Goal: Information Seeking & Learning: Understand process/instructions

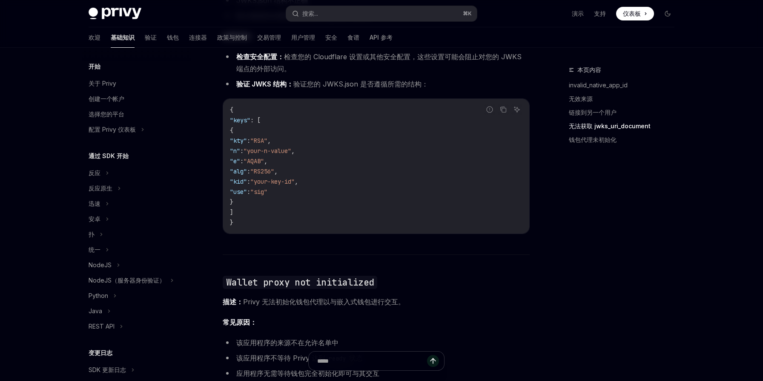
scroll to position [88, 0]
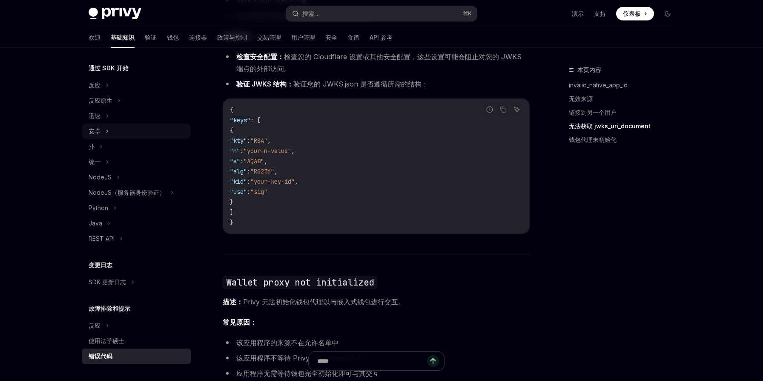
click at [108, 133] on icon at bounding box center [107, 131] width 3 height 10
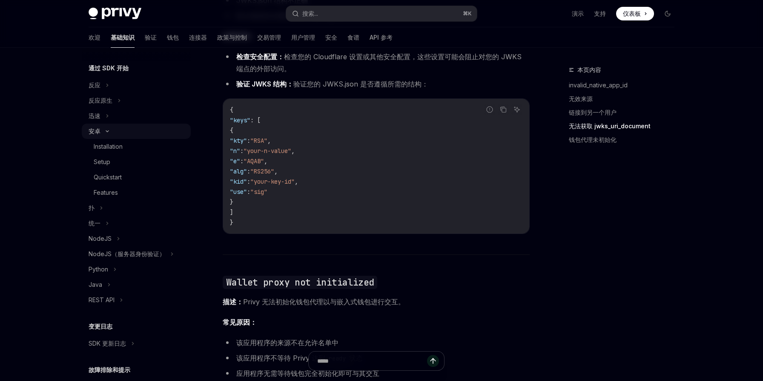
type textarea "*"
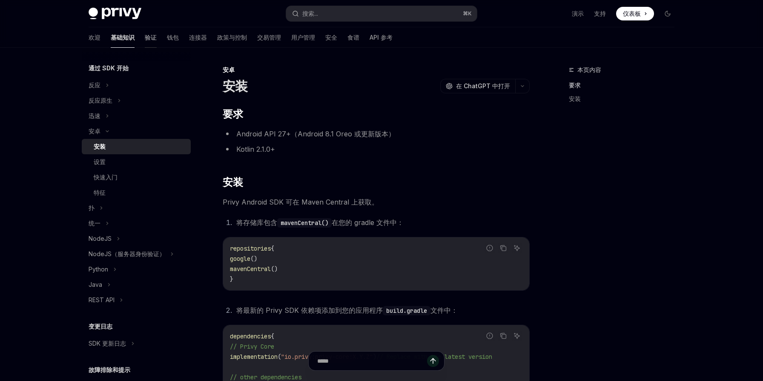
click at [145, 37] on font "验证" at bounding box center [151, 37] width 12 height 7
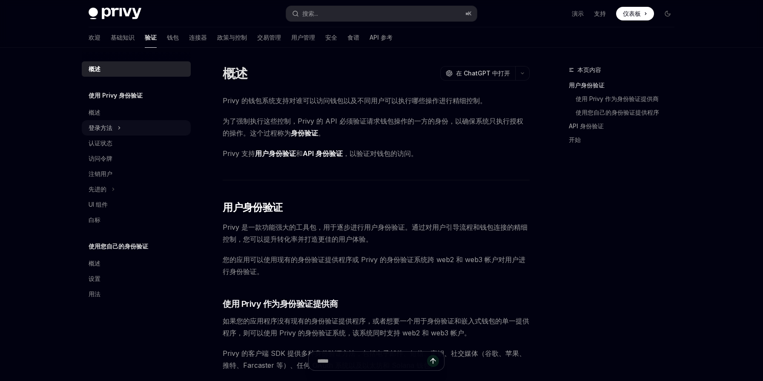
click at [128, 128] on button "登录方法" at bounding box center [136, 127] width 109 height 15
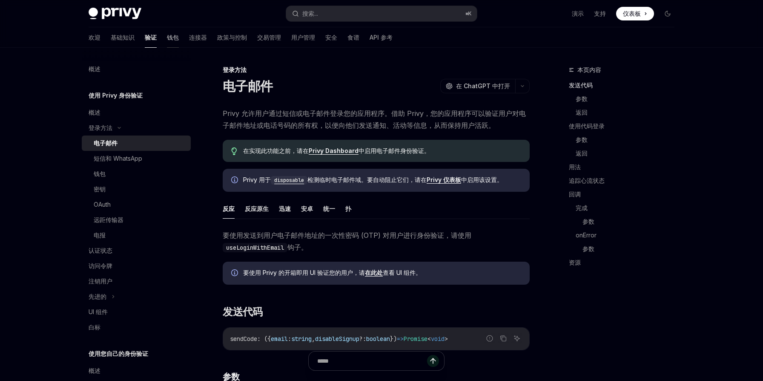
click at [167, 40] on font "钱包" at bounding box center [173, 37] width 12 height 7
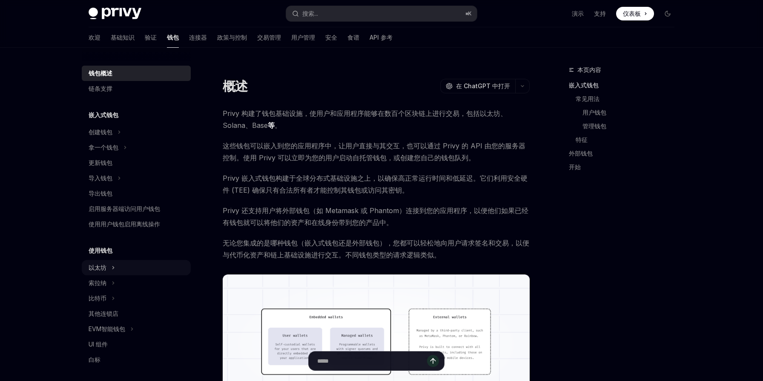
click at [122, 268] on button "以太坊" at bounding box center [136, 267] width 109 height 15
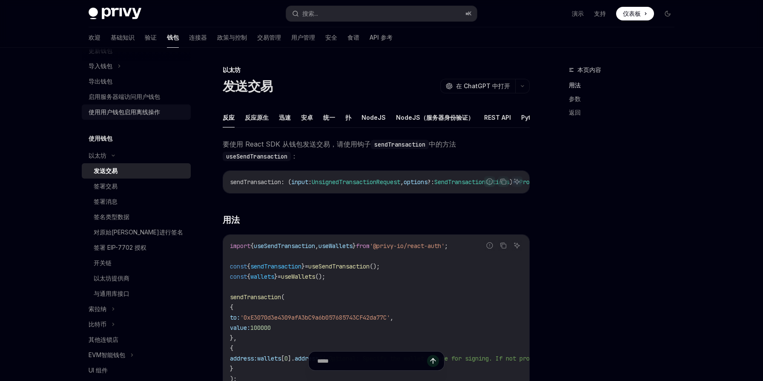
scroll to position [113, 0]
click at [141, 247] on font "签署 EIP-7702 授权" at bounding box center [120, 246] width 53 height 7
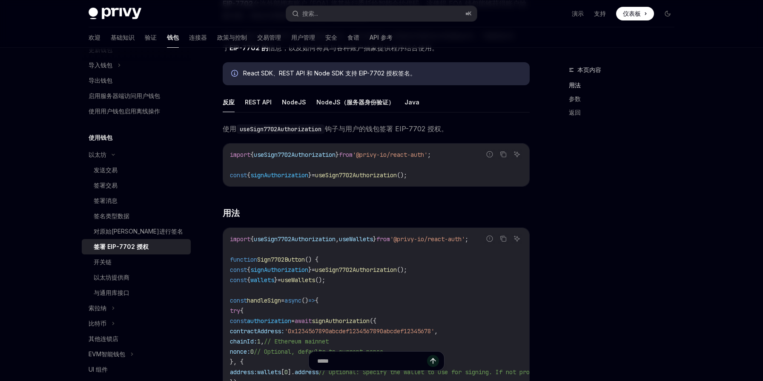
scroll to position [76, 0]
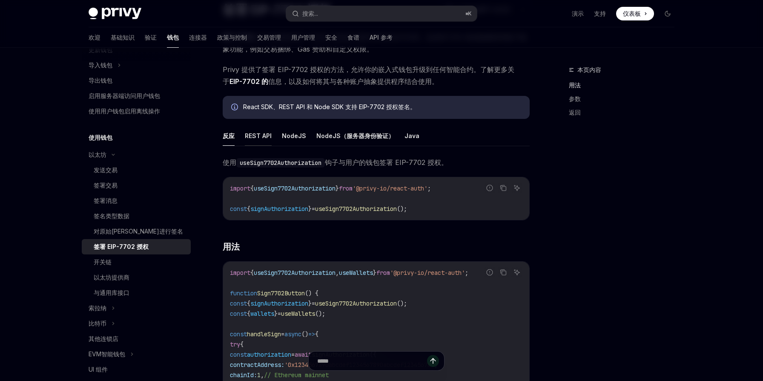
click at [259, 135] on font "REST API" at bounding box center [258, 135] width 27 height 7
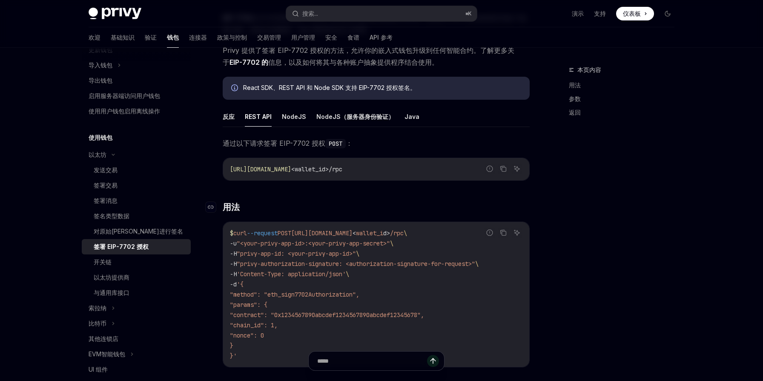
scroll to position [94, 0]
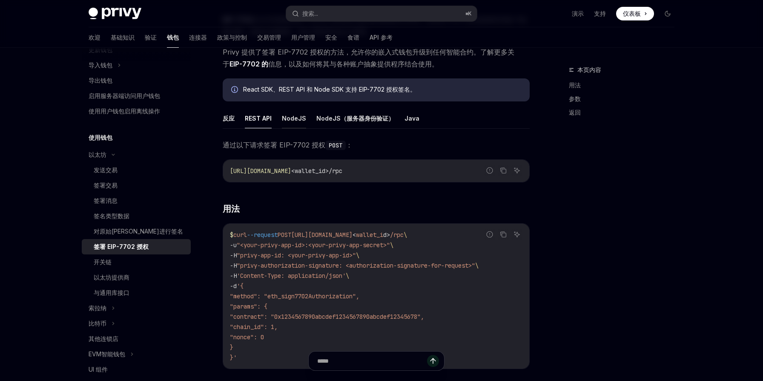
click at [292, 120] on font "NodeJS" at bounding box center [294, 117] width 24 height 7
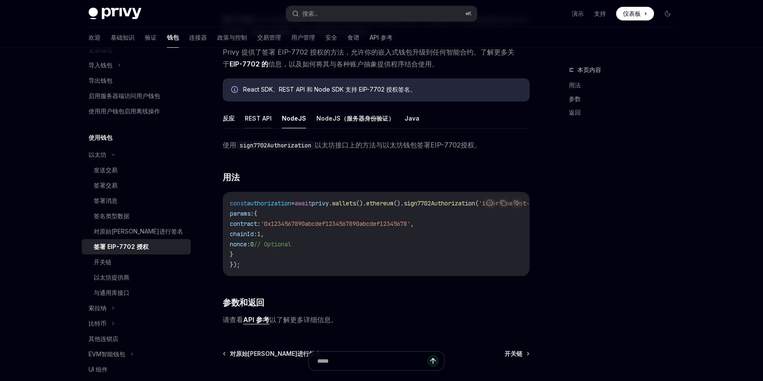
click at [260, 120] on font "REST API" at bounding box center [258, 117] width 27 height 7
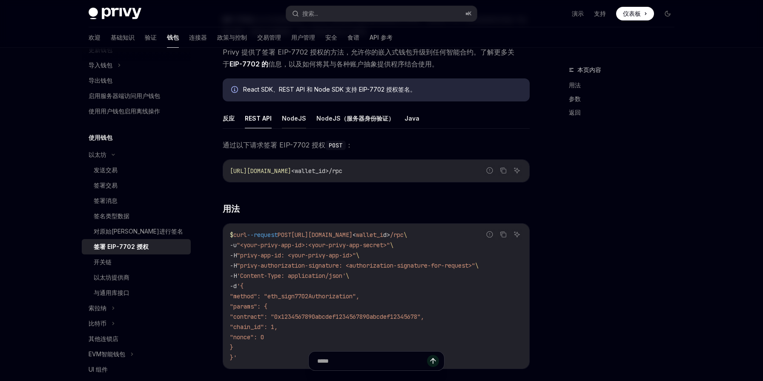
click at [294, 121] on font "NodeJS" at bounding box center [294, 117] width 24 height 7
type textarea "*"
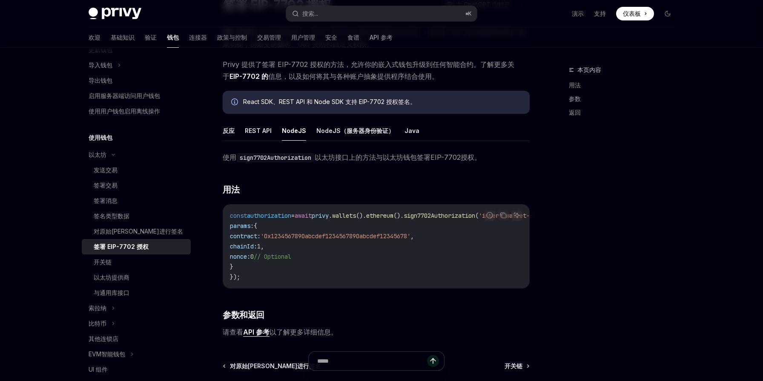
scroll to position [82, 0]
click at [455, 239] on code "const authorization = await privy . wallets (). ethereum (). sign7702Authorizat…" at bounding box center [400, 246] width 340 height 72
click at [338, 232] on span "'0x1234567890abcdef1234567890abcdef12345678'" at bounding box center [335, 236] width 150 height 8
